Goal: Task Accomplishment & Management: Manage account settings

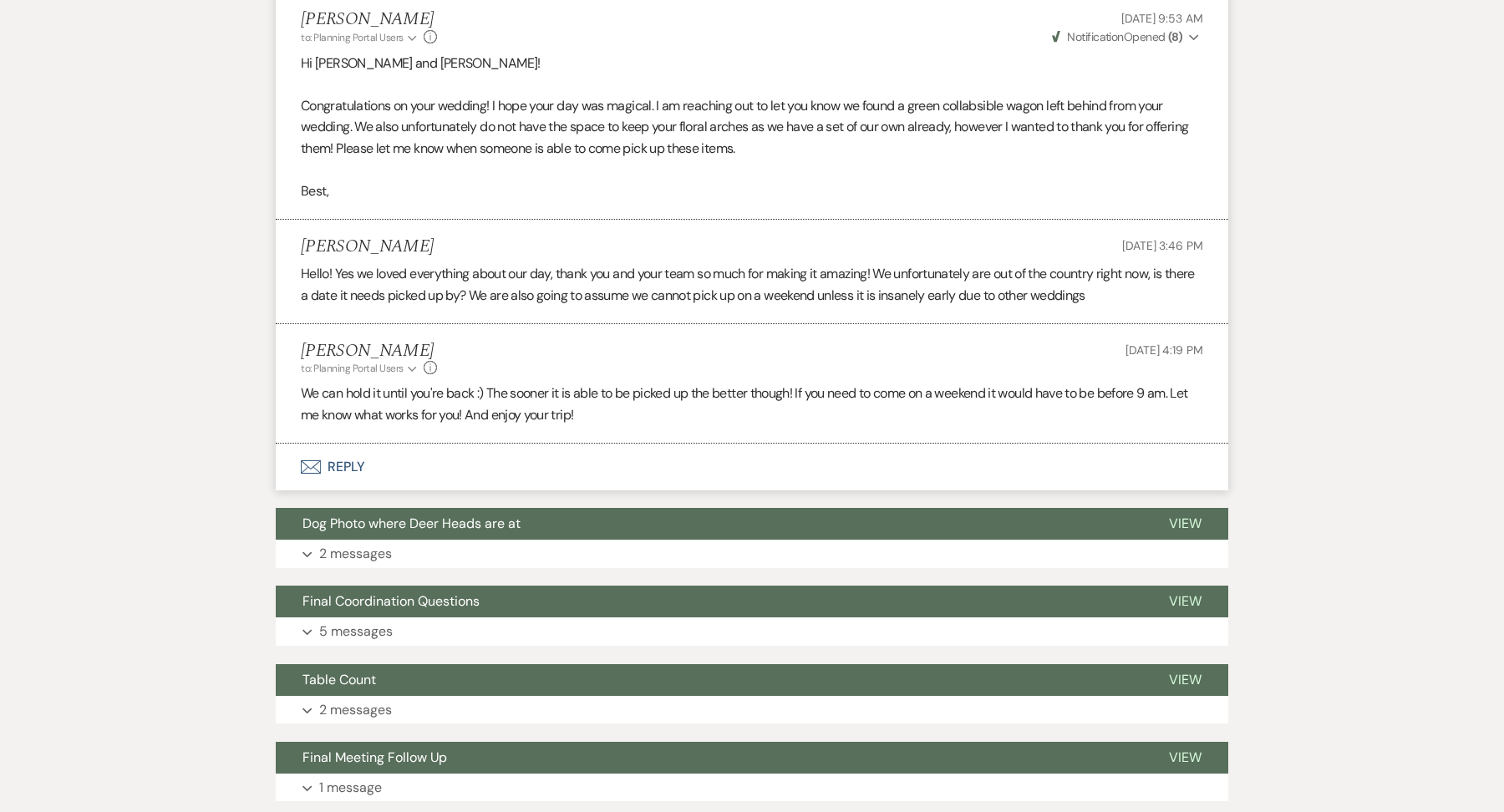
scroll to position [519, 0]
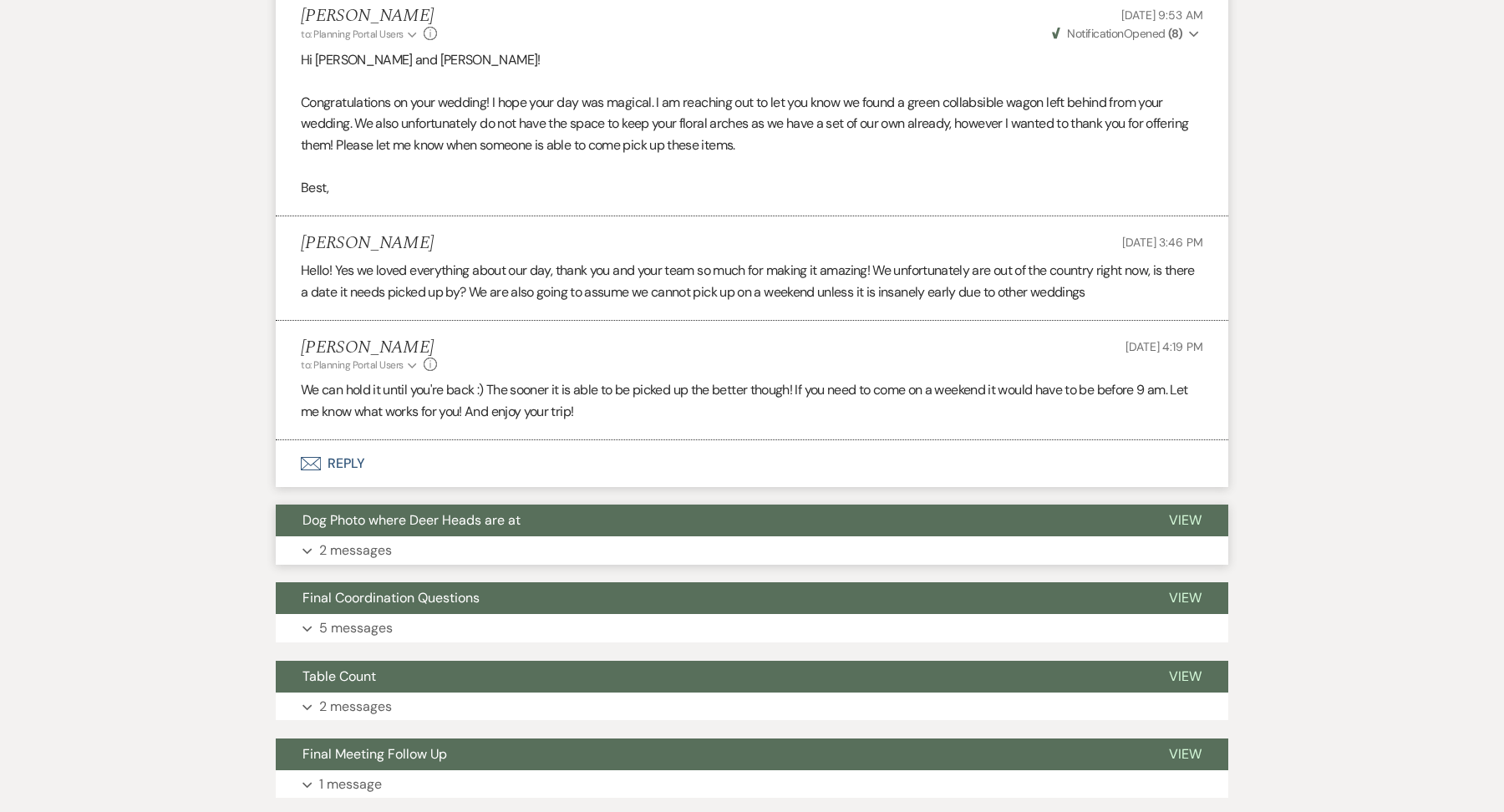
click at [517, 557] on button "Expand 2 messages" at bounding box center [752, 550] width 953 height 28
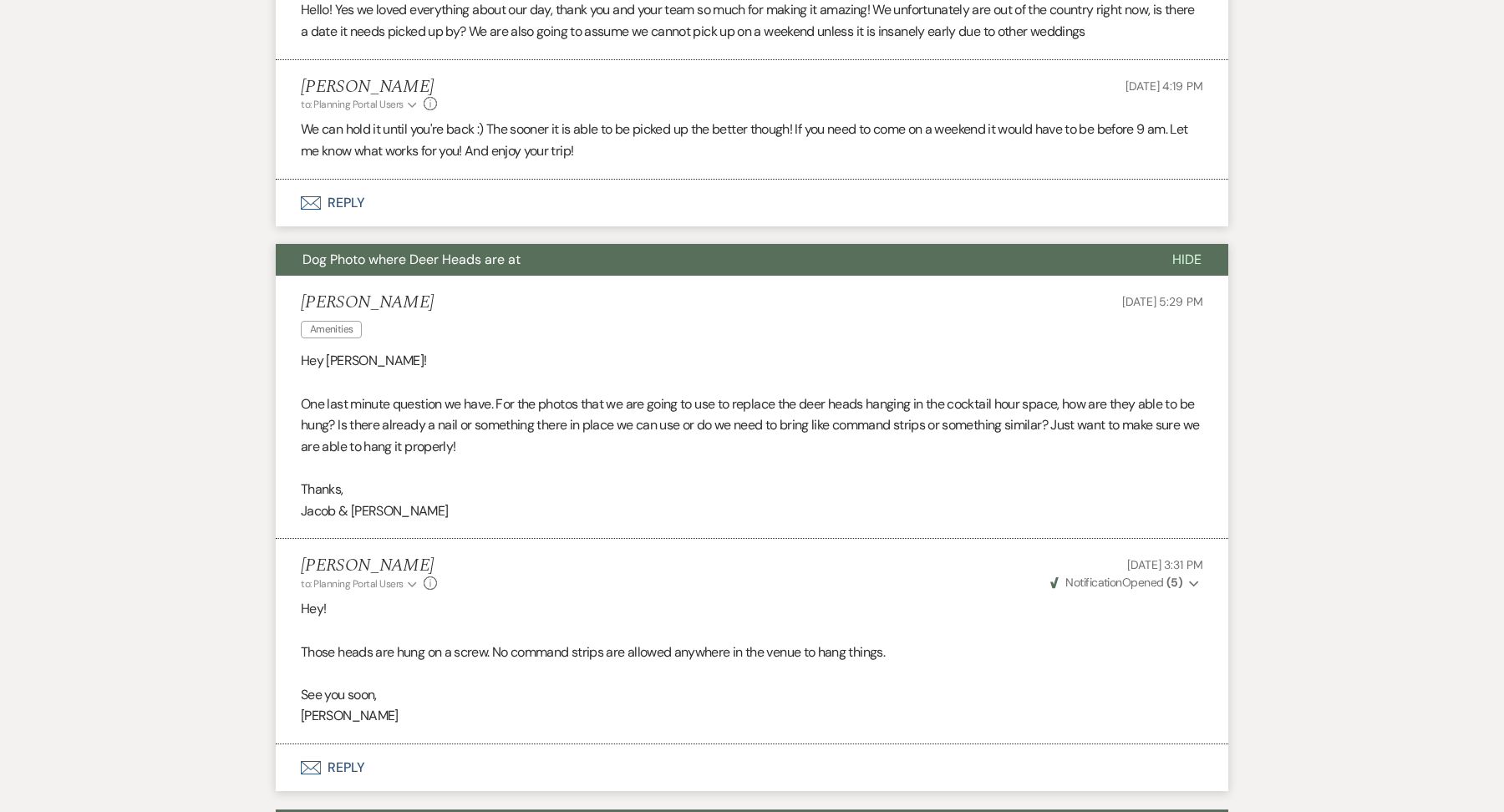
scroll to position [641, 0]
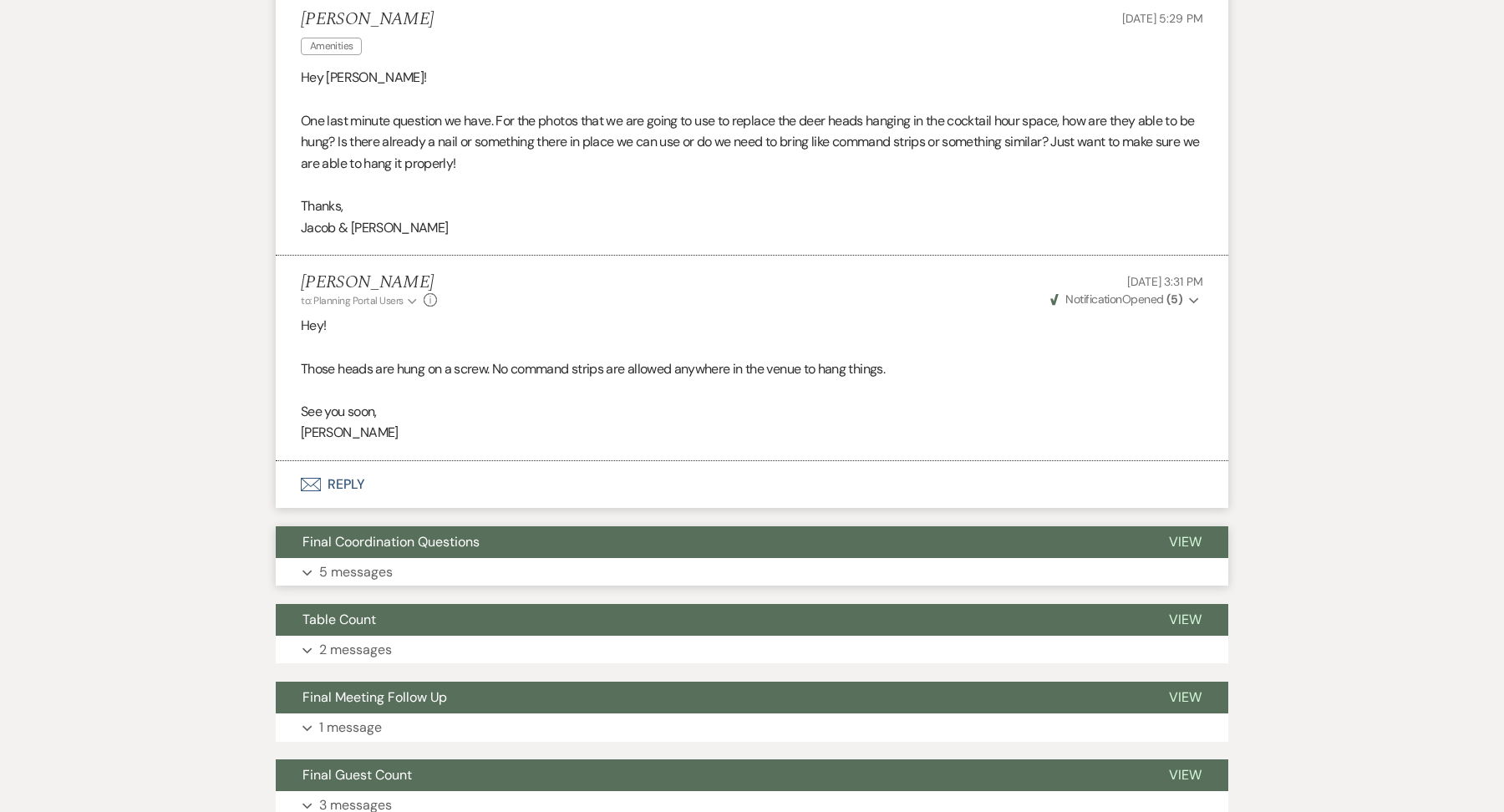
click at [468, 573] on button "Expand 5 messages" at bounding box center [752, 572] width 953 height 28
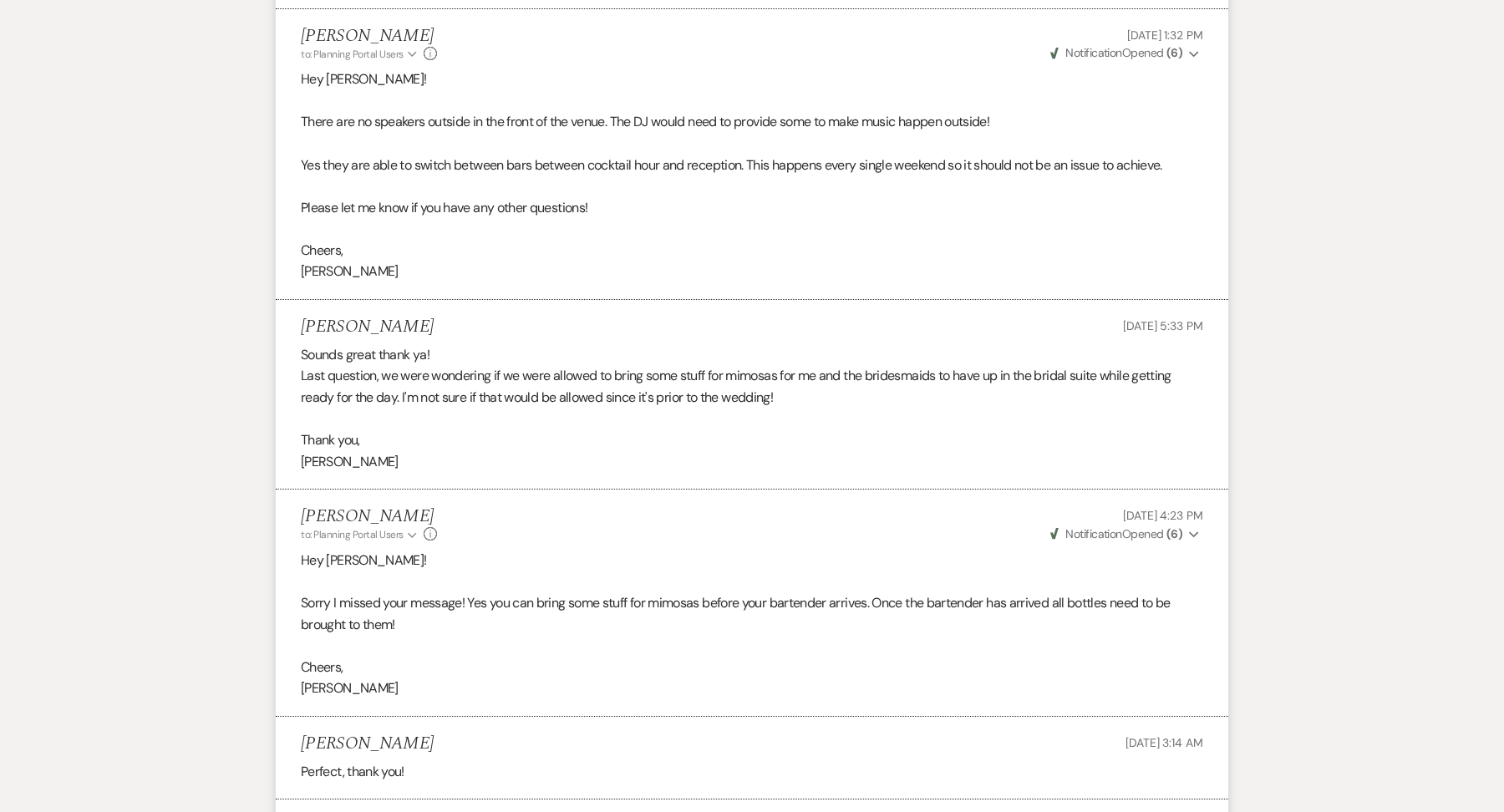
scroll to position [1767, 0]
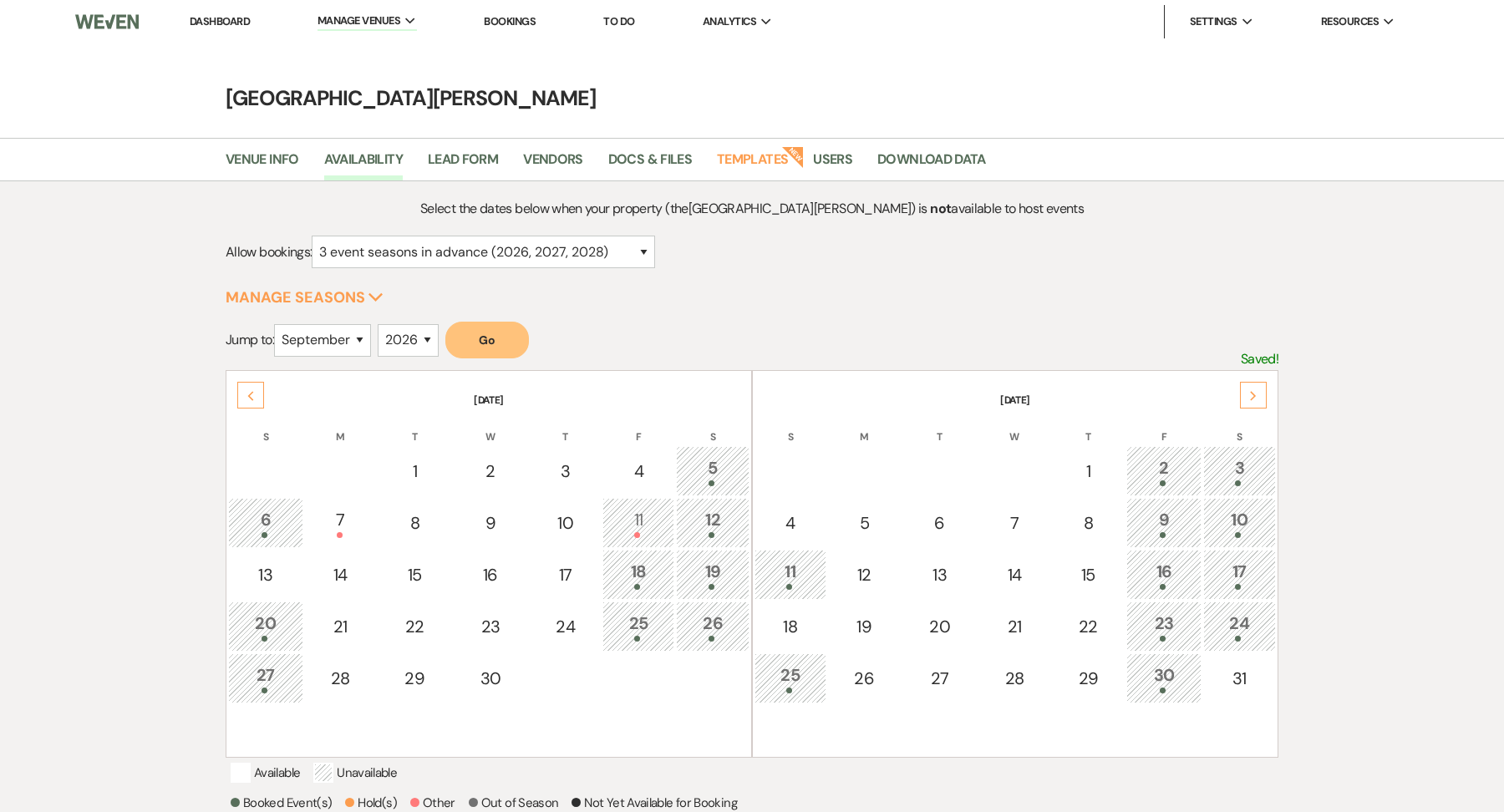
select select "3"
select select "9"
select select "2026"
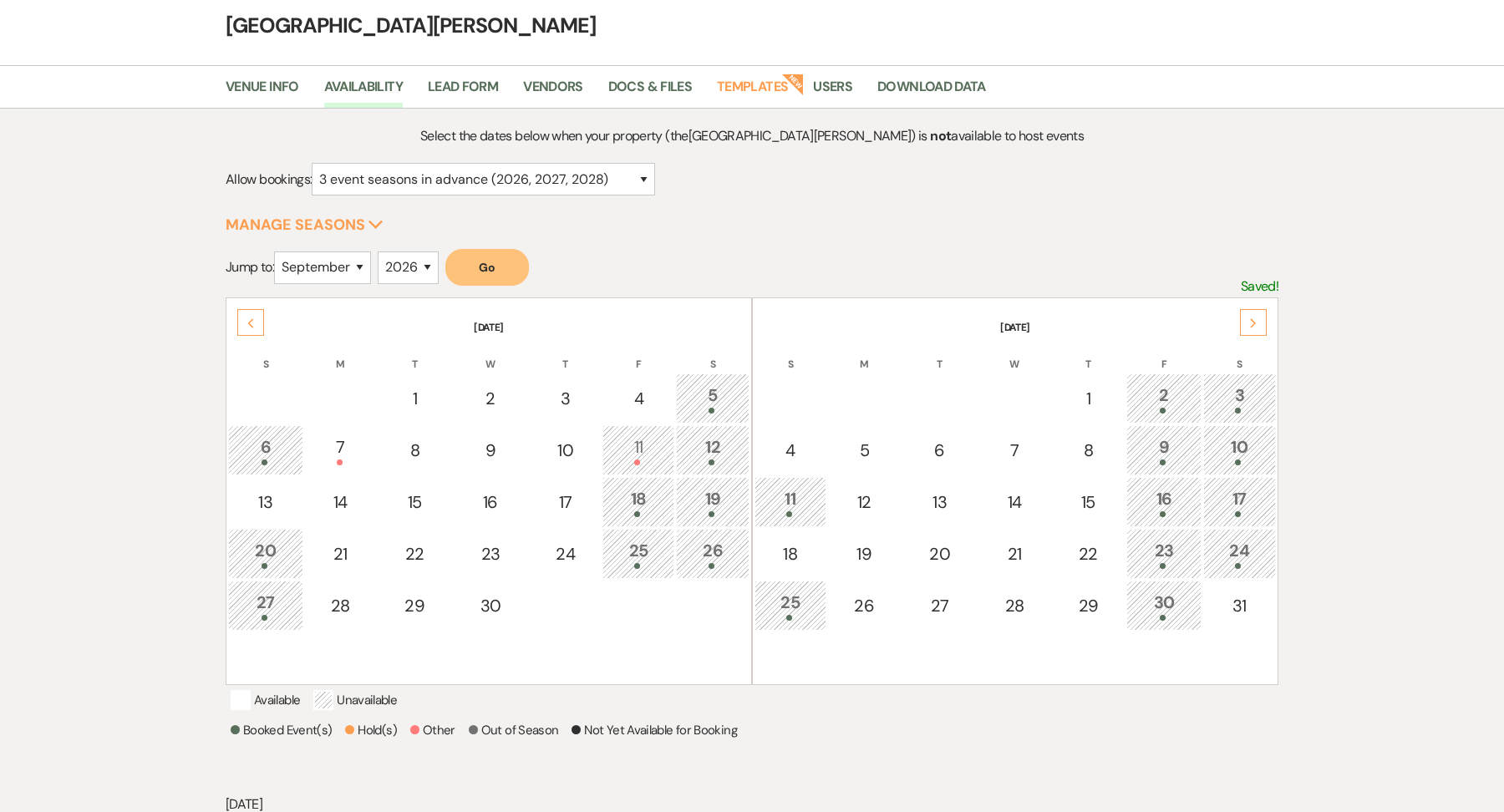
scroll to position [60, 0]
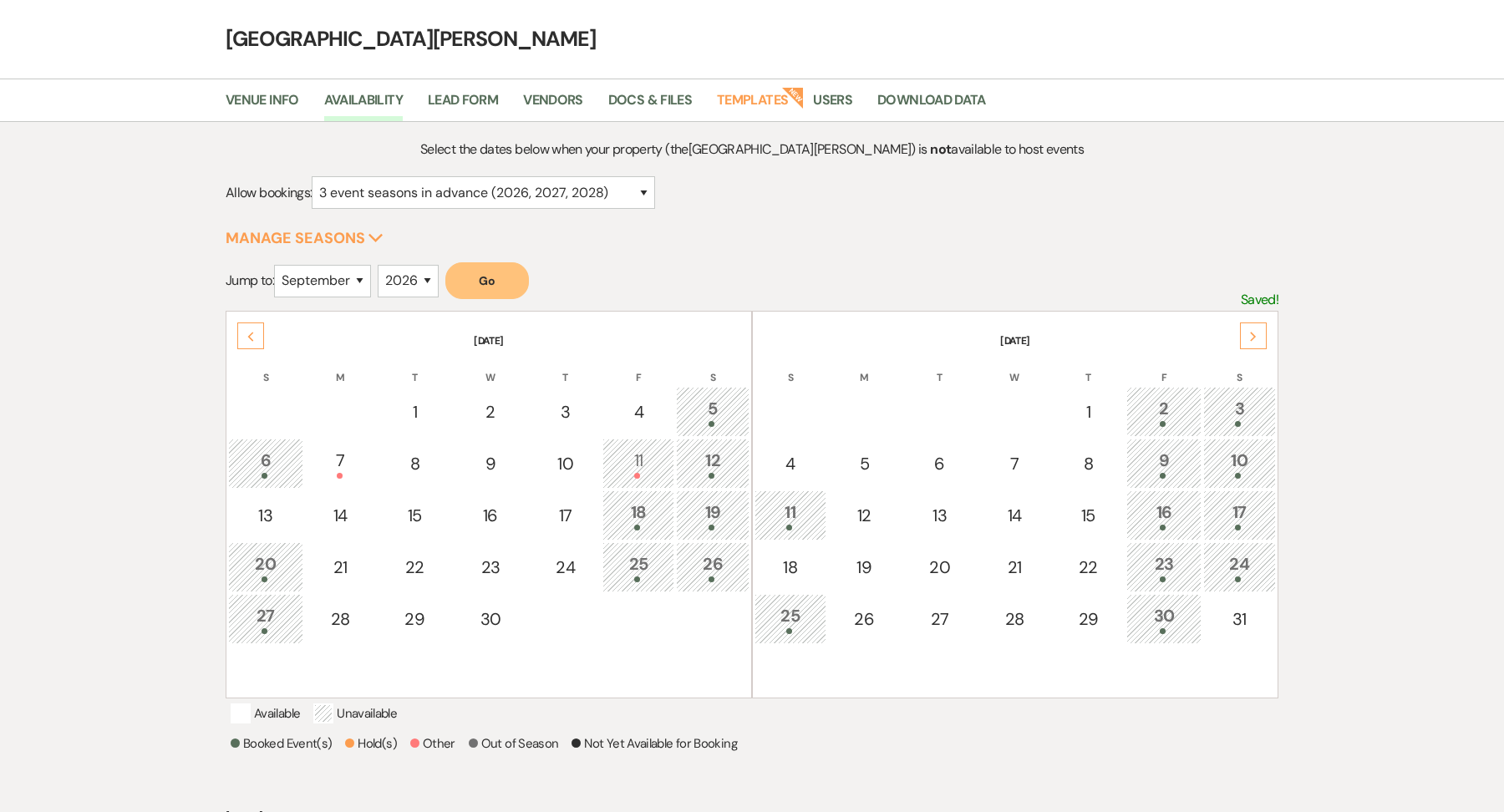
click at [247, 323] on div "Previous" at bounding box center [250, 335] width 26 height 26
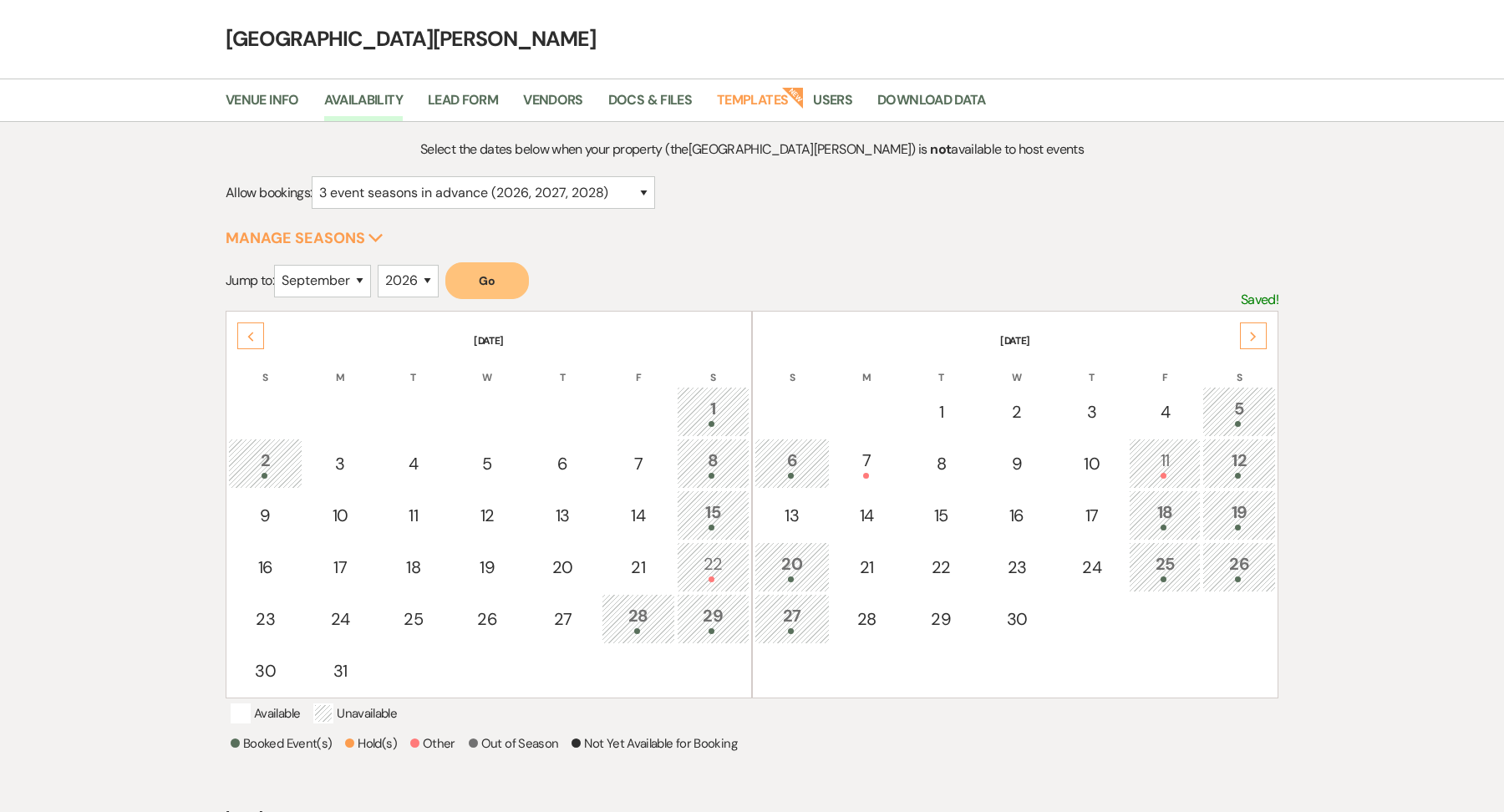
click at [241, 333] on div "Previous" at bounding box center [250, 335] width 26 height 26
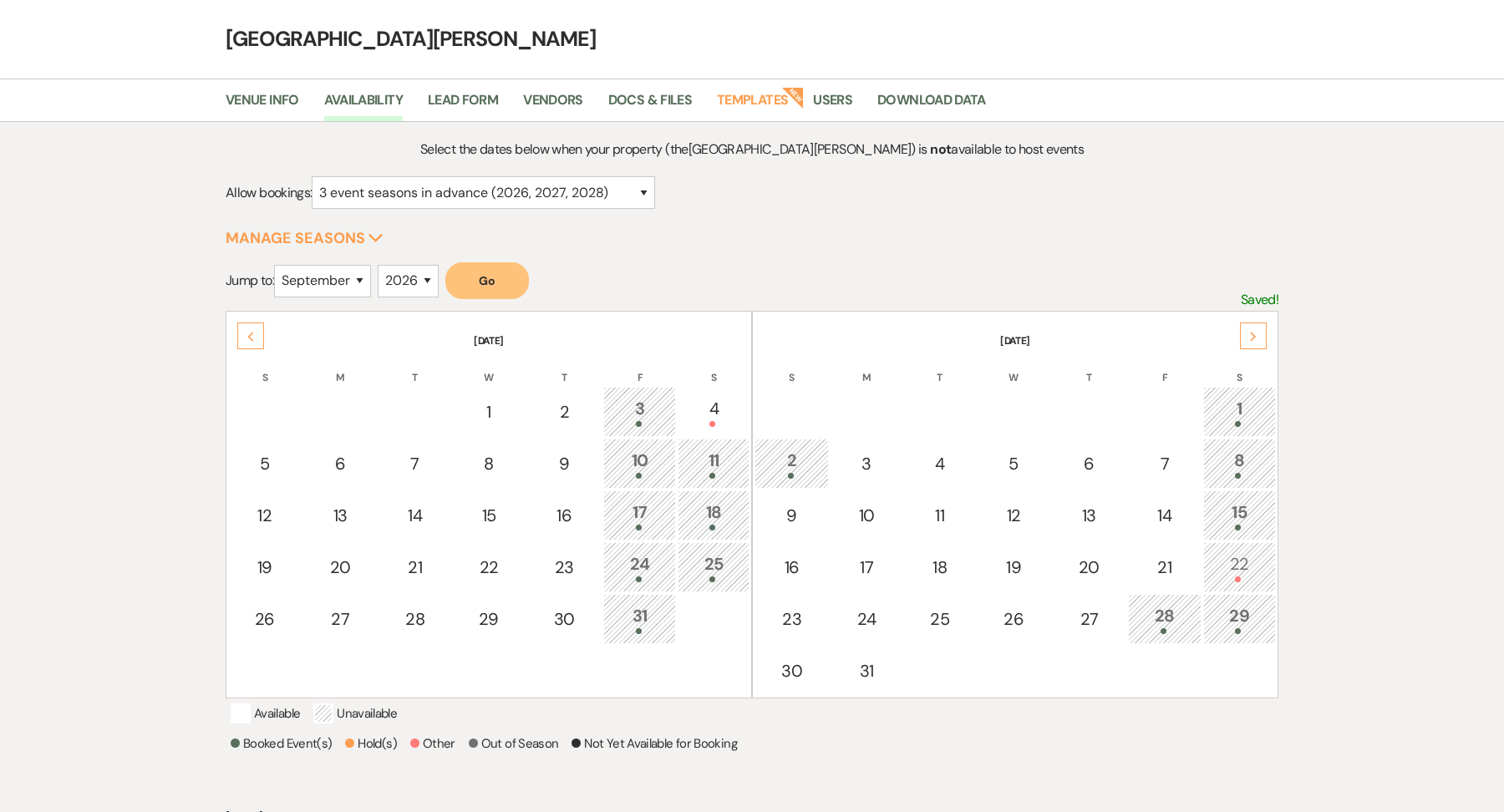
click at [241, 333] on div "Previous" at bounding box center [250, 335] width 26 height 26
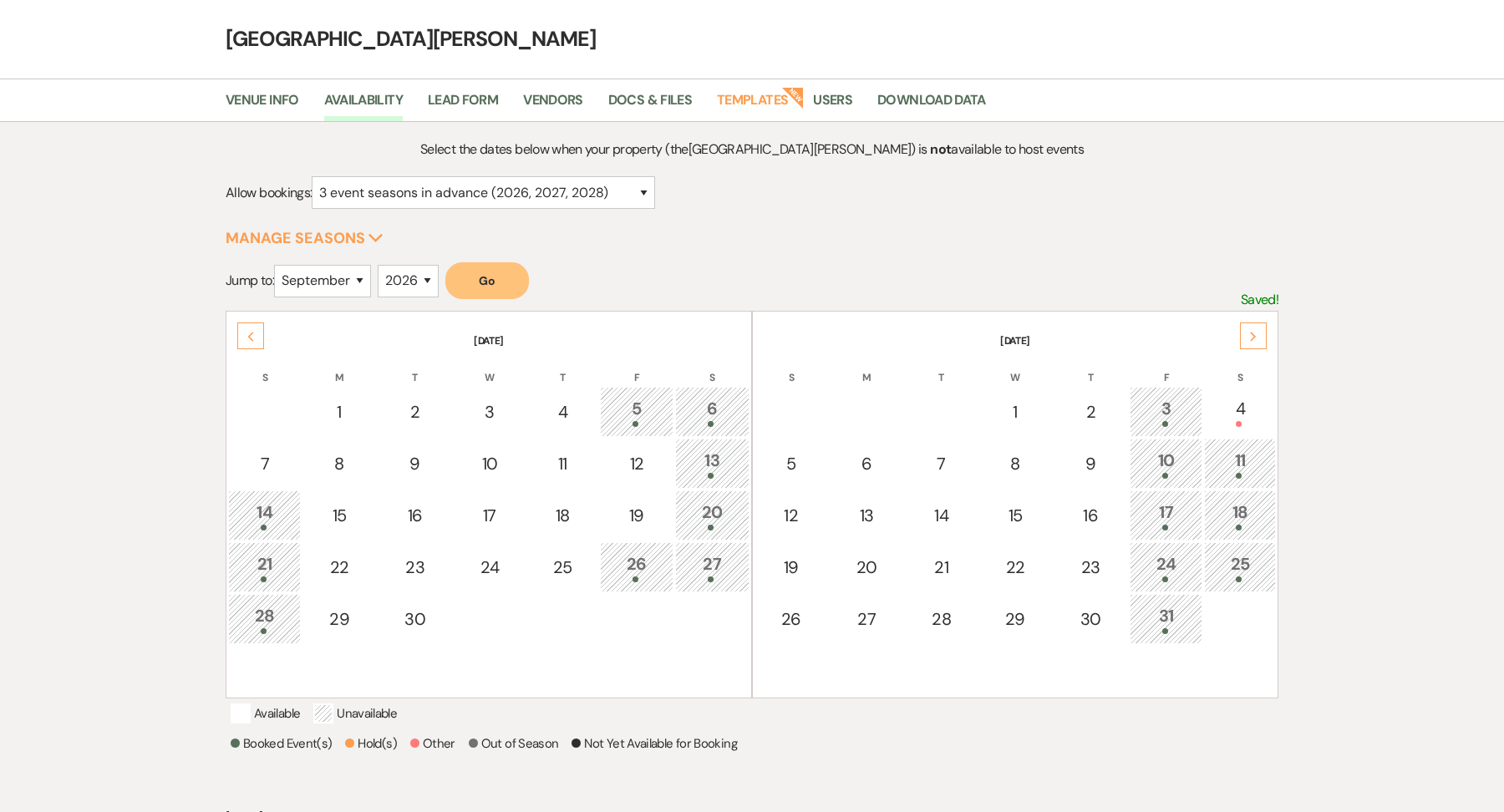
click at [1249, 325] on div "Next" at bounding box center [1254, 335] width 26 height 26
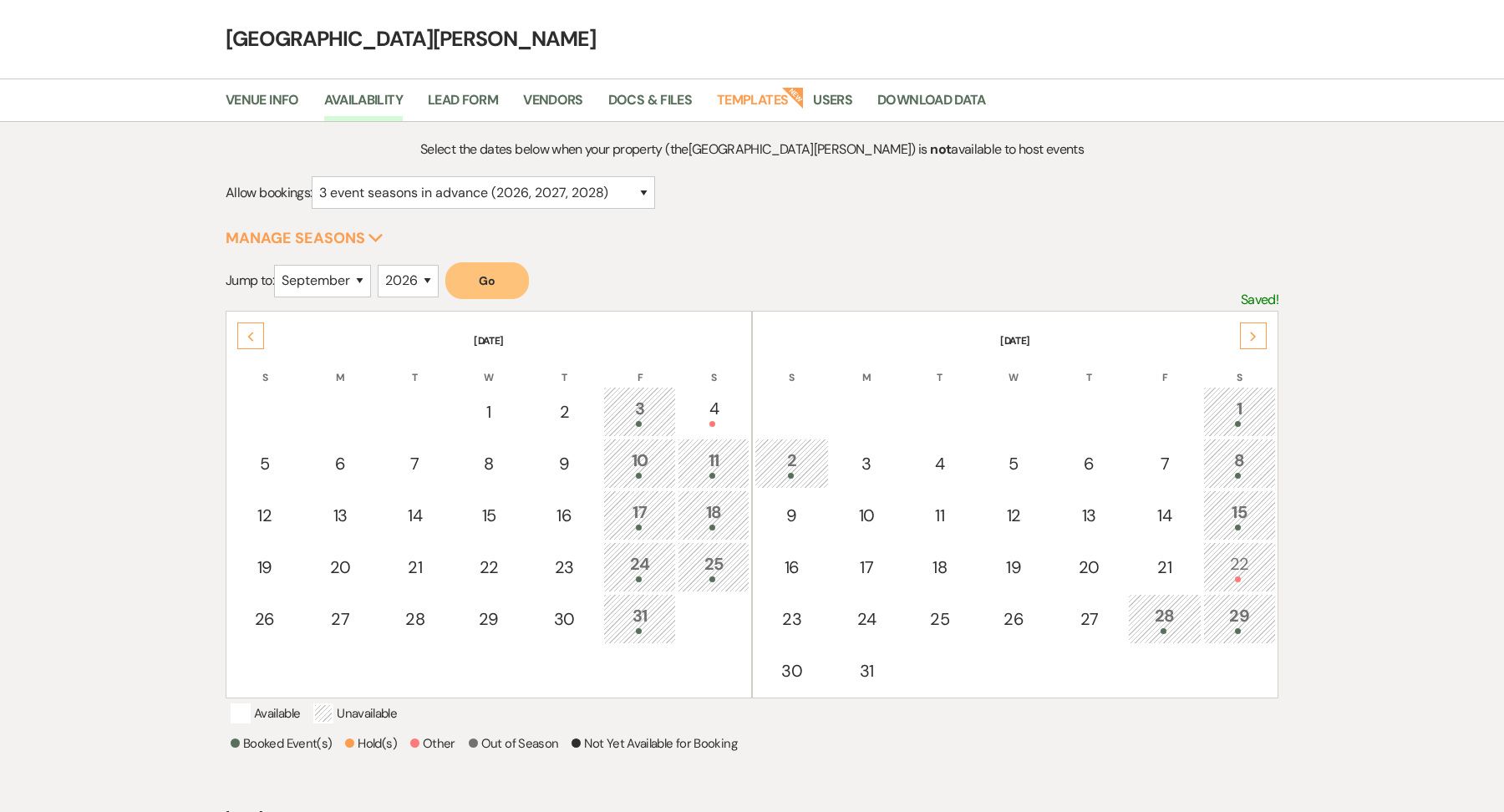
click at [1249, 325] on div "Next" at bounding box center [1254, 335] width 26 height 26
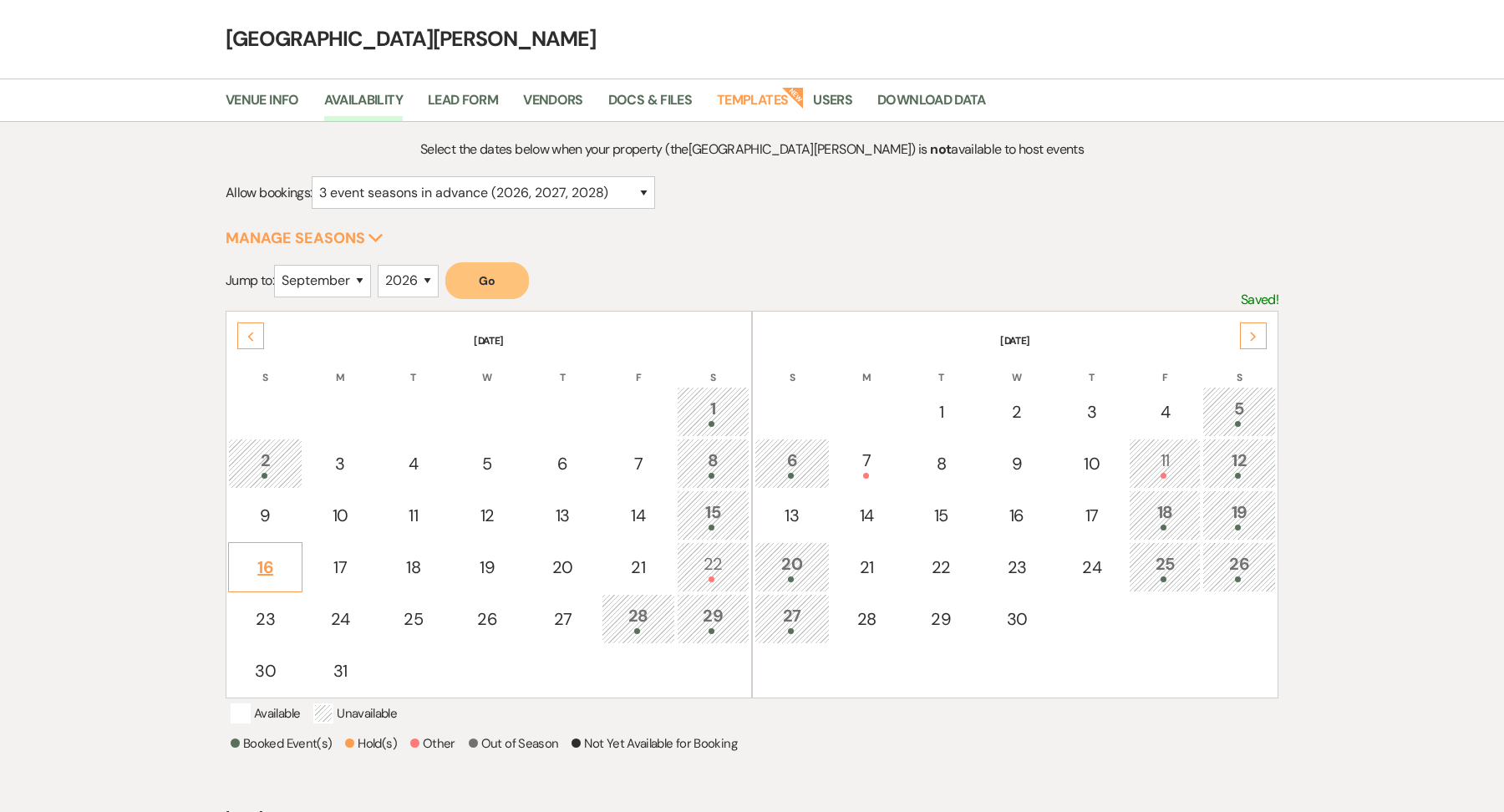
click at [274, 565] on div "16" at bounding box center [265, 567] width 56 height 25
select select "other"
select select "false"
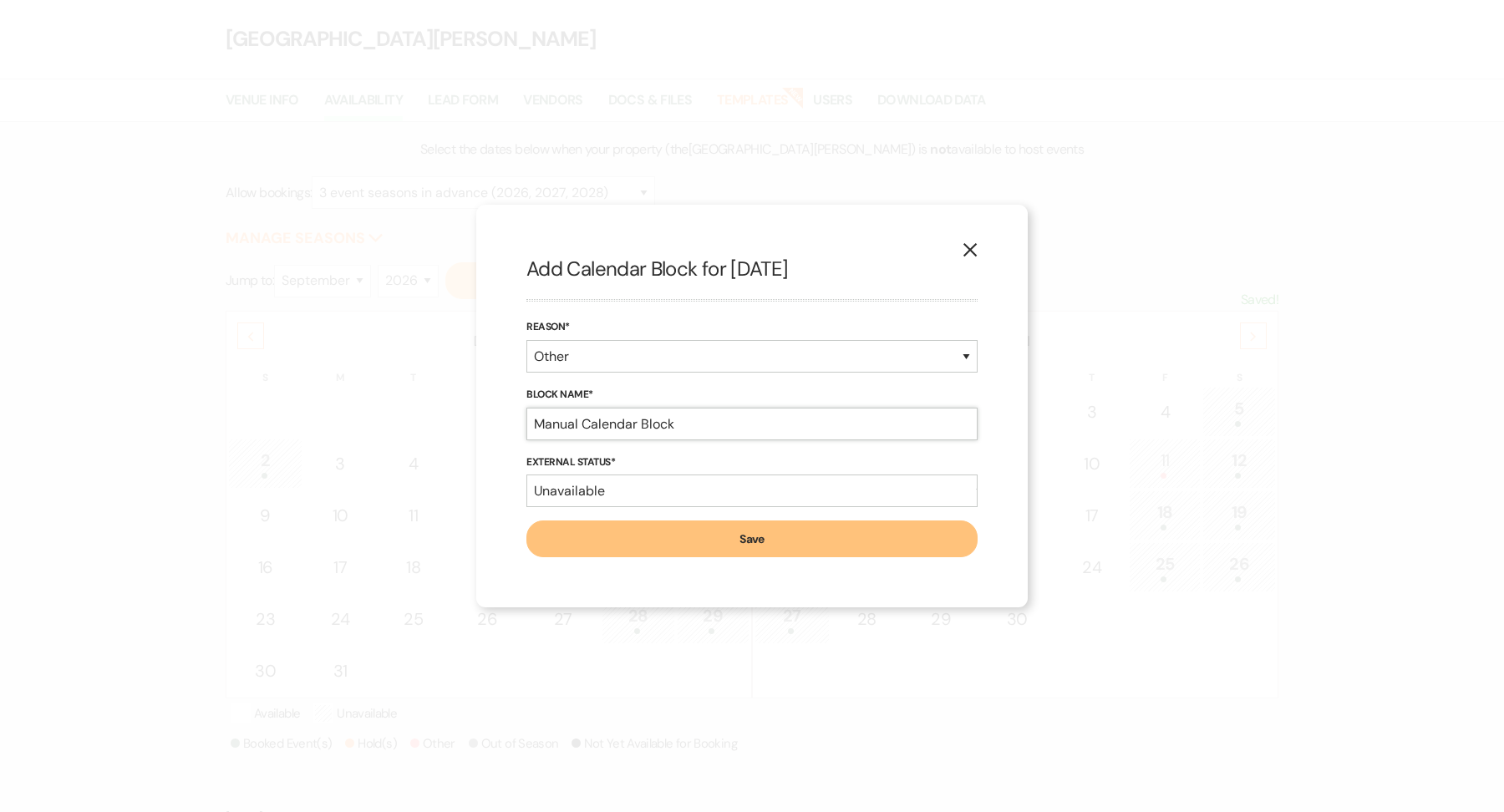
drag, startPoint x: 682, startPoint y: 421, endPoint x: 508, endPoint y: 420, distance: 174.0
click at [508, 420] on div "X Add Calendar Block for [DATE] Reason* Booked Event Hold Other Block Name* Man…" at bounding box center [752, 406] width 551 height 403
type input "Soft Hold Ends: [DATE] - [PERSON_NAME]/[PERSON_NAME] - [PHONE_NUMBER]"
click at [752, 558] on div "X Add Calendar Block for [DATE] Reason* Booked Event Hold Other Block Name* Sof…" at bounding box center [752, 406] width 551 height 403
click at [751, 547] on button "Save" at bounding box center [752, 539] width 451 height 37
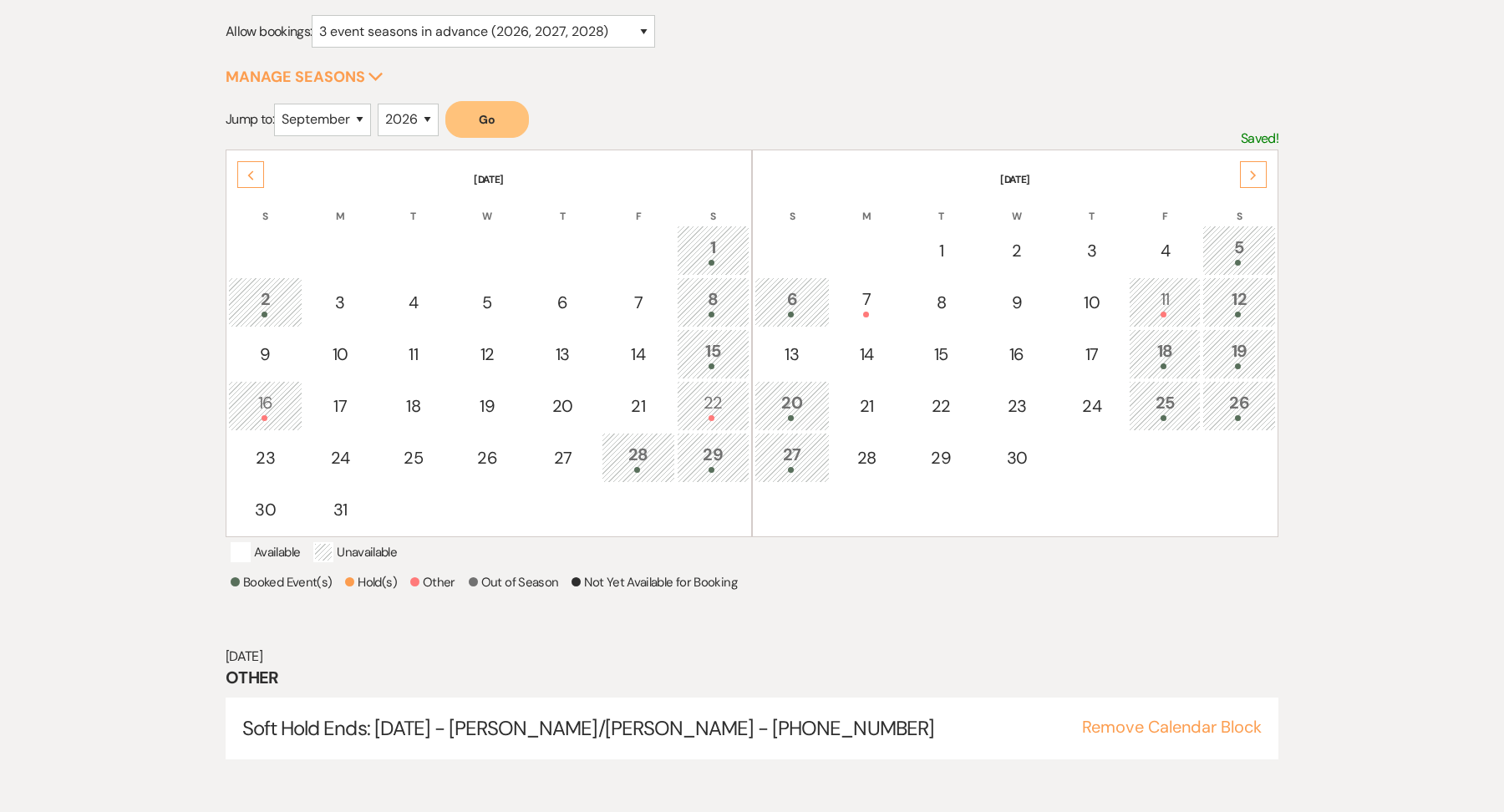
scroll to position [223, 0]
